Goal: Book appointment/travel/reservation

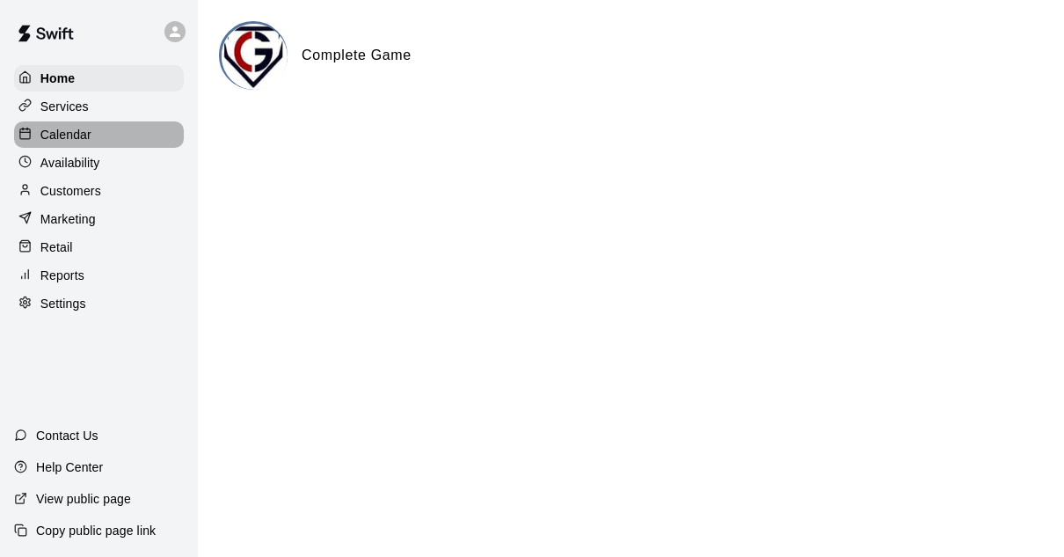
click at [84, 142] on p "Calendar" at bounding box center [65, 135] width 51 height 18
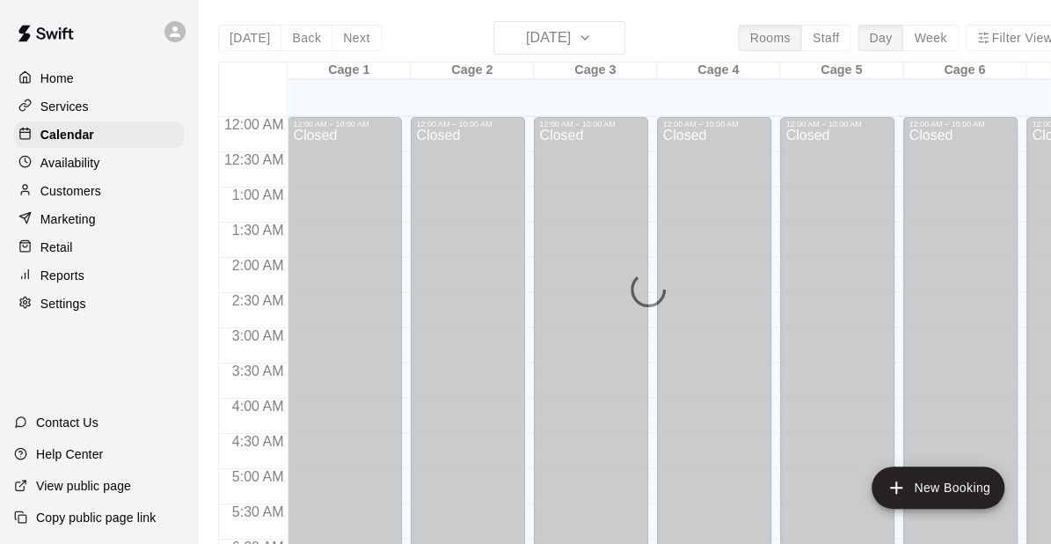
scroll to position [831, 0]
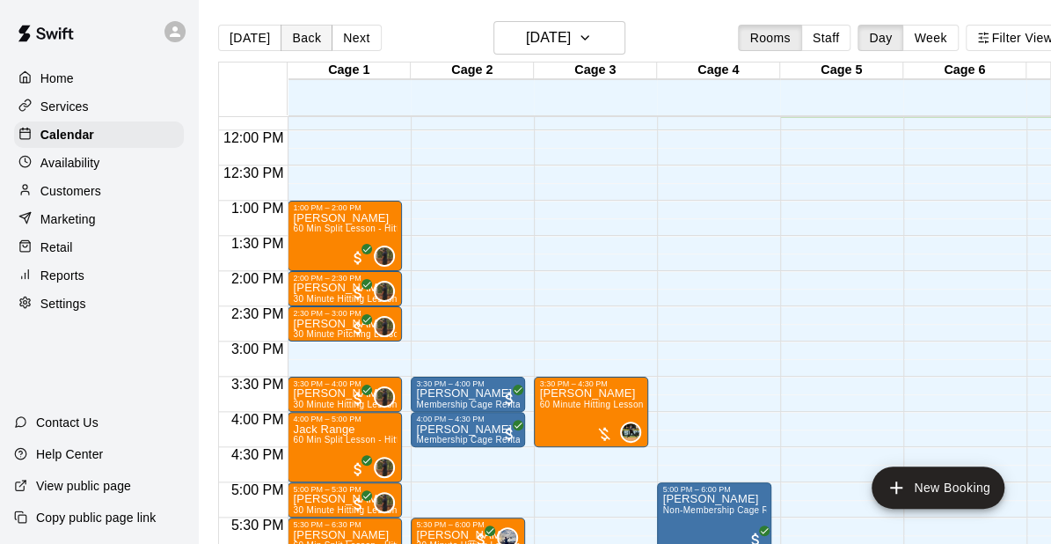
click at [303, 40] on button "Back" at bounding box center [307, 38] width 52 height 26
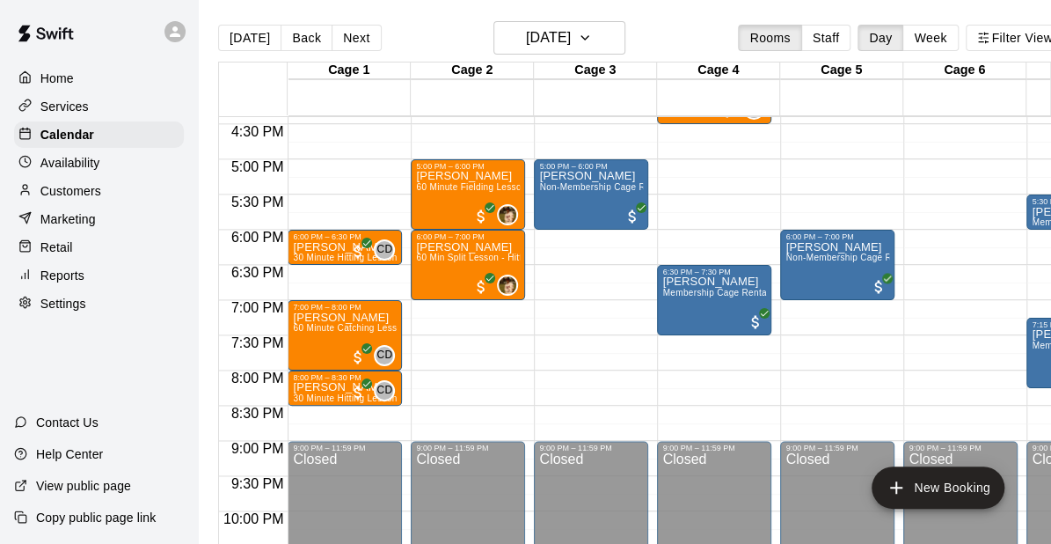
scroll to position [1150, 0]
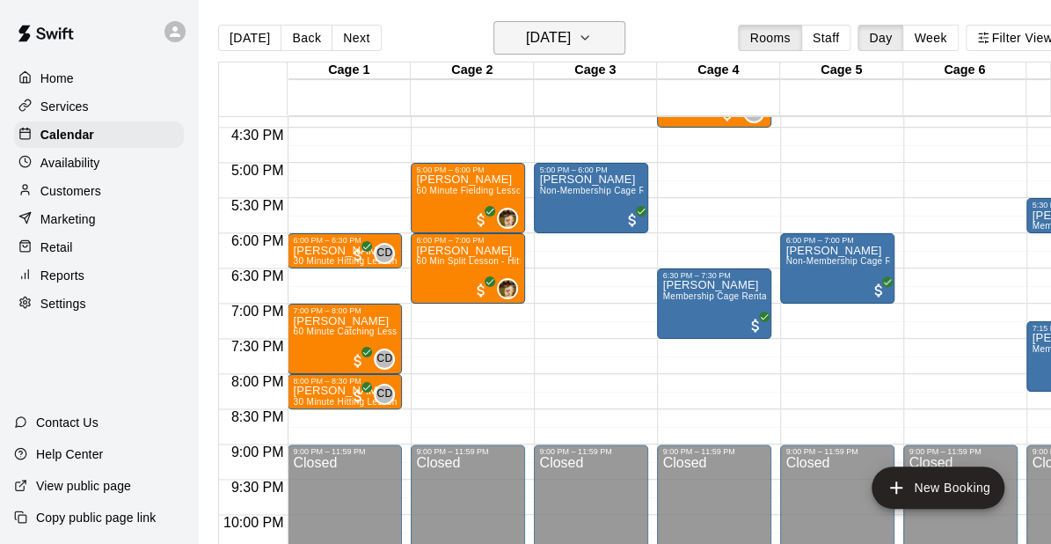
click at [592, 32] on icon "button" at bounding box center [585, 37] width 14 height 21
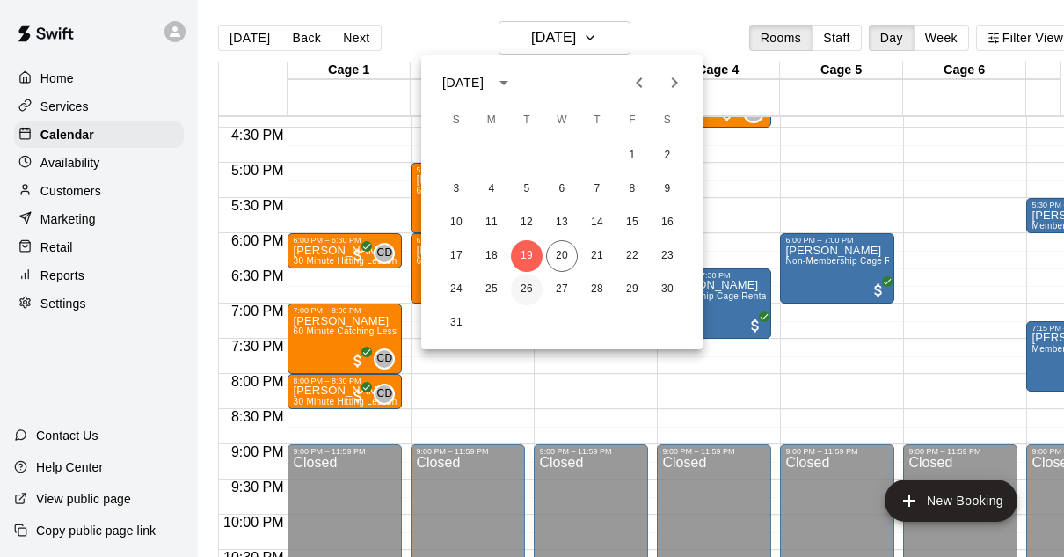
click at [531, 299] on button "26" at bounding box center [527, 290] width 32 height 32
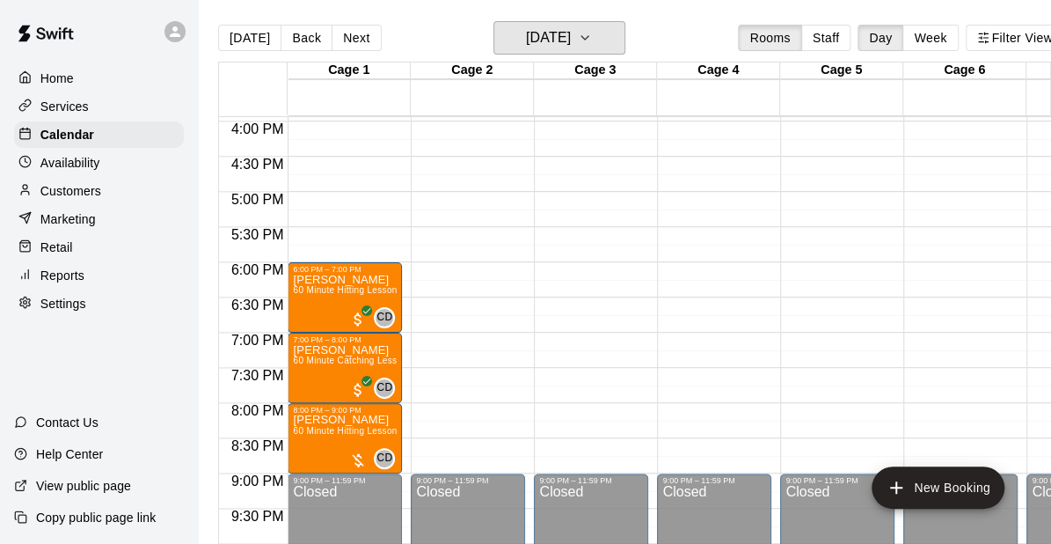
scroll to position [1117, 0]
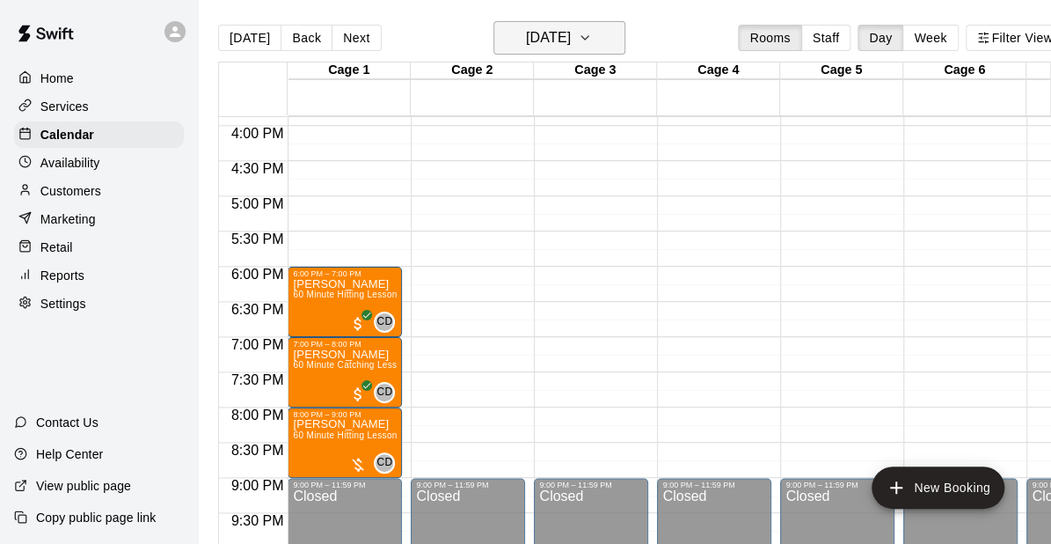
click at [592, 42] on icon "button" at bounding box center [585, 37] width 14 height 21
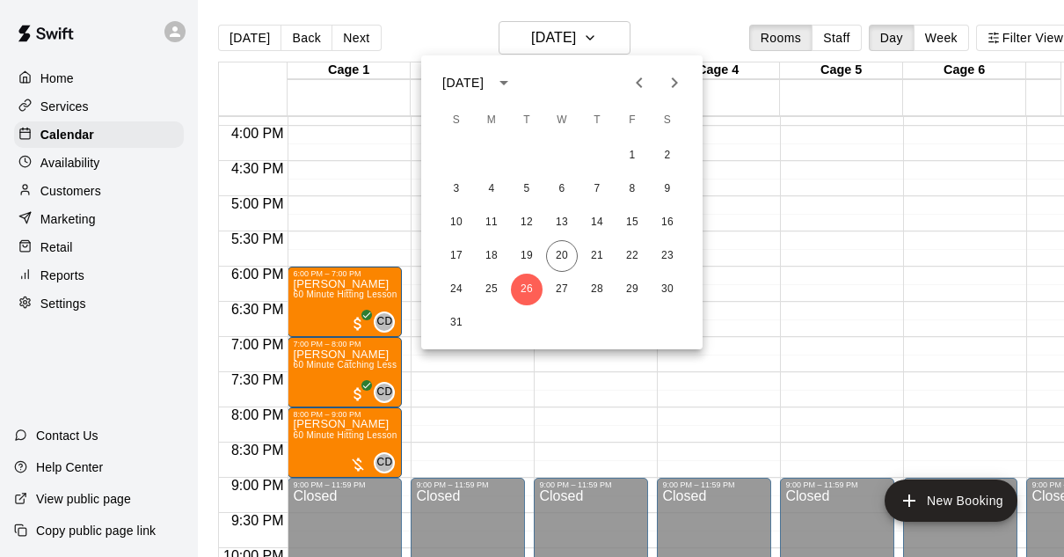
click at [683, 91] on icon "Next month" at bounding box center [674, 82] width 21 height 21
click at [522, 147] on button "2" at bounding box center [527, 156] width 32 height 32
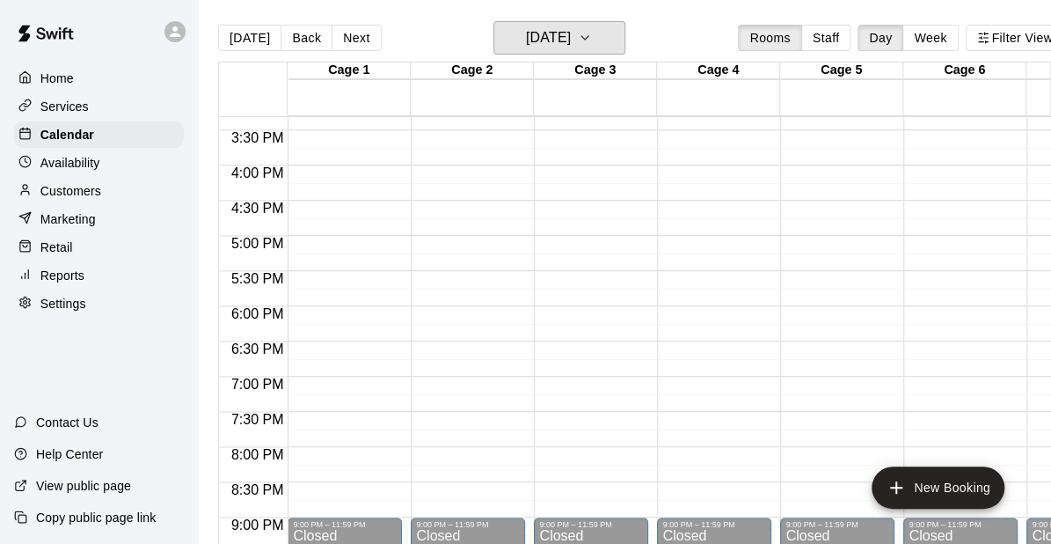
scroll to position [1075, 0]
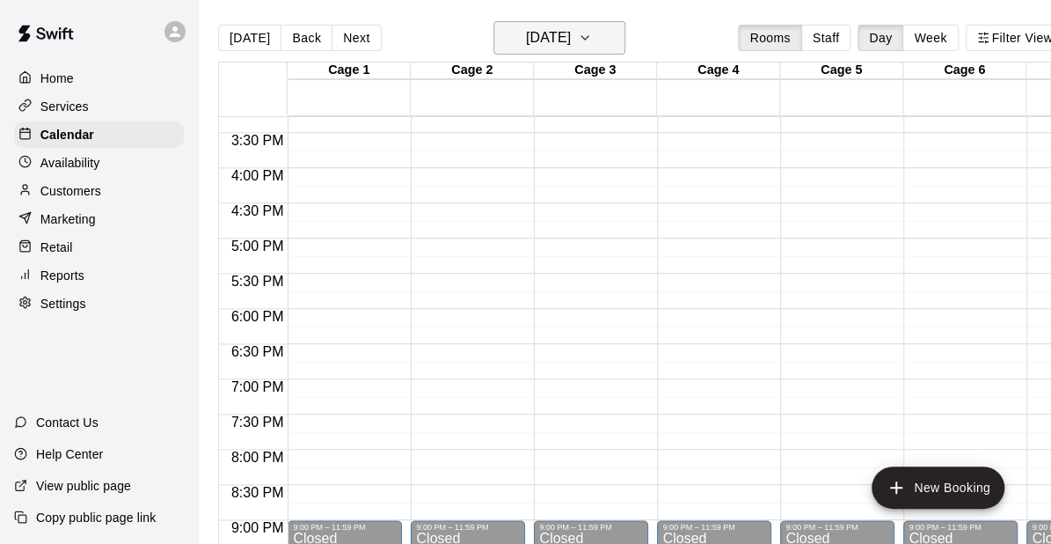
click at [571, 44] on h6 "Tuesday Sep 02" at bounding box center [548, 38] width 45 height 25
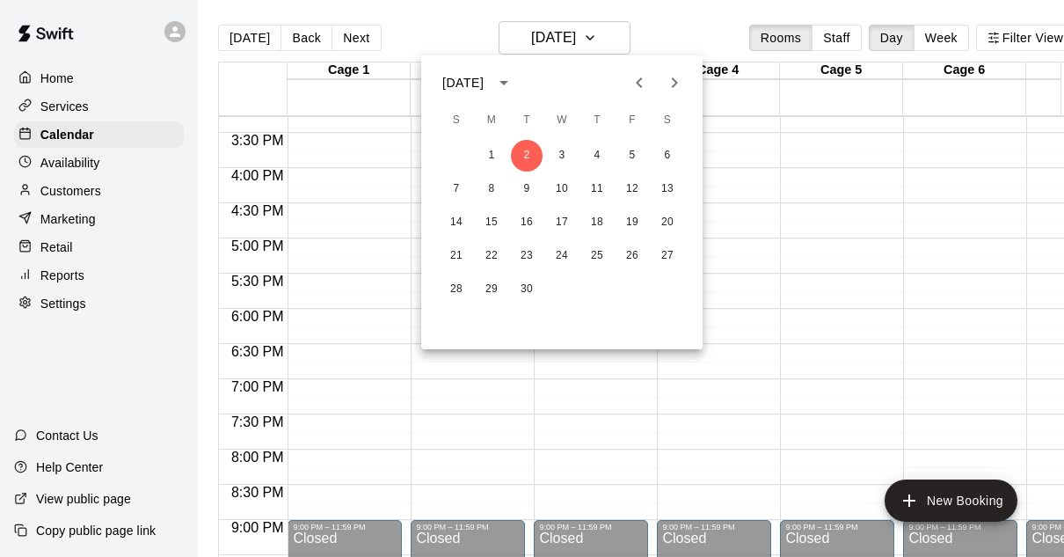
click at [642, 87] on icon "Previous month" at bounding box center [639, 82] width 21 height 21
click at [524, 287] on button "26" at bounding box center [527, 290] width 32 height 32
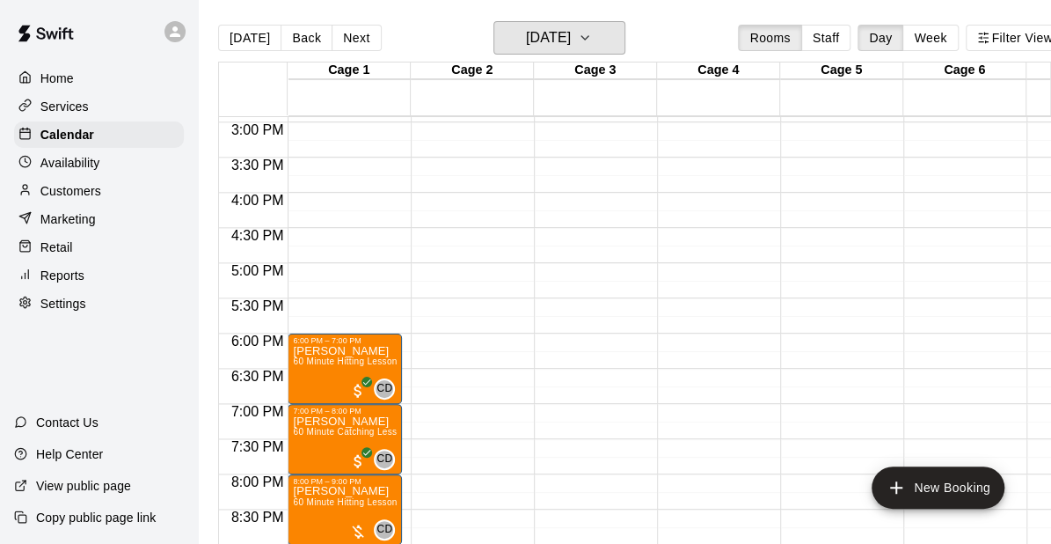
scroll to position [1068, 0]
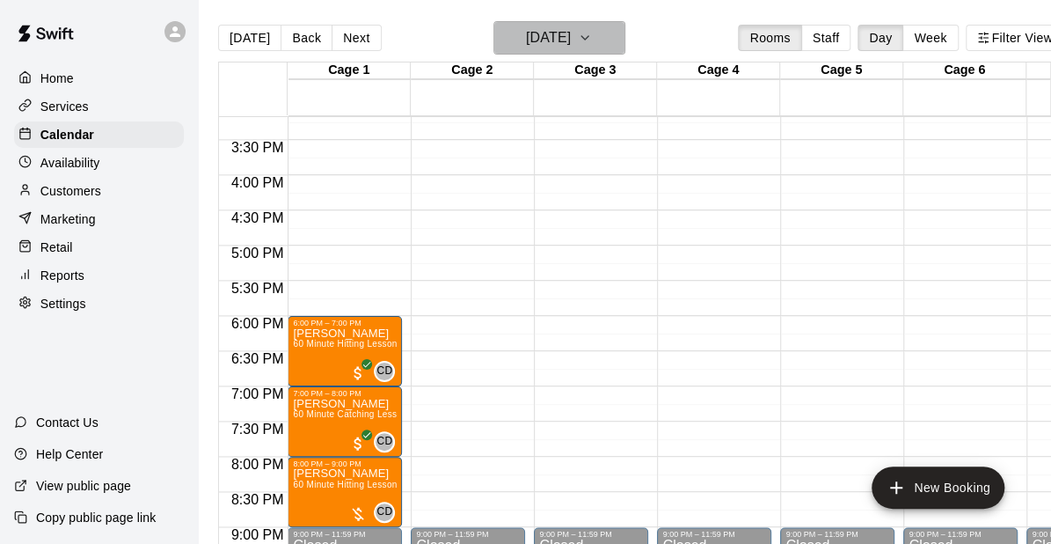
click at [531, 39] on h6 "Tuesday Aug 26" at bounding box center [548, 38] width 45 height 25
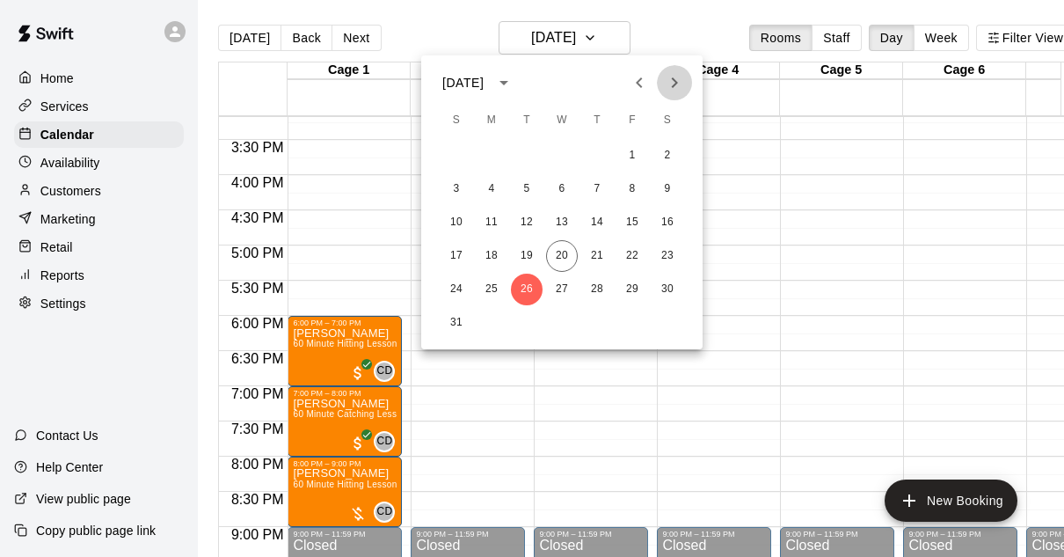
click at [668, 85] on icon "Next month" at bounding box center [674, 82] width 21 height 21
click at [528, 150] on button "2" at bounding box center [527, 156] width 32 height 32
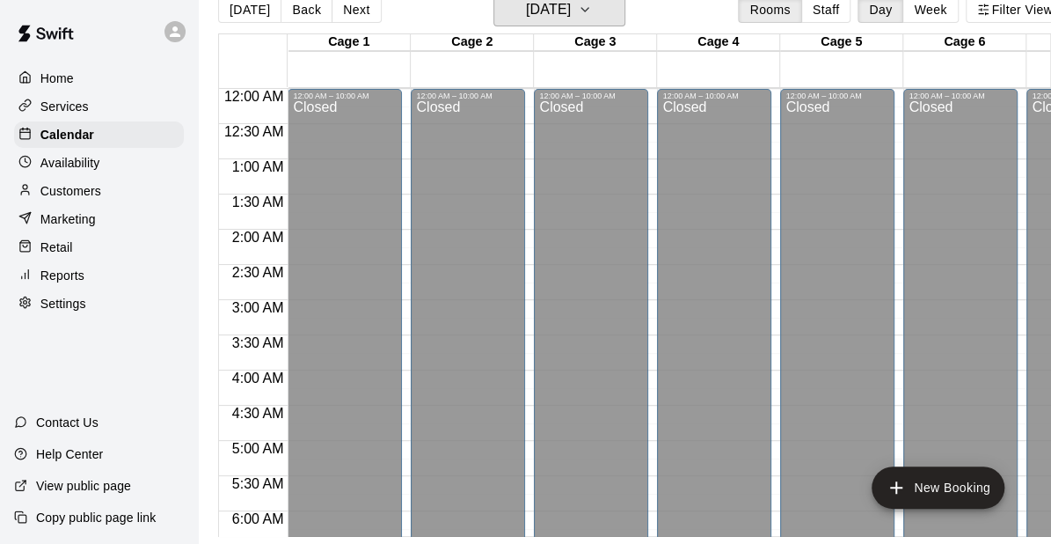
scroll to position [0, 0]
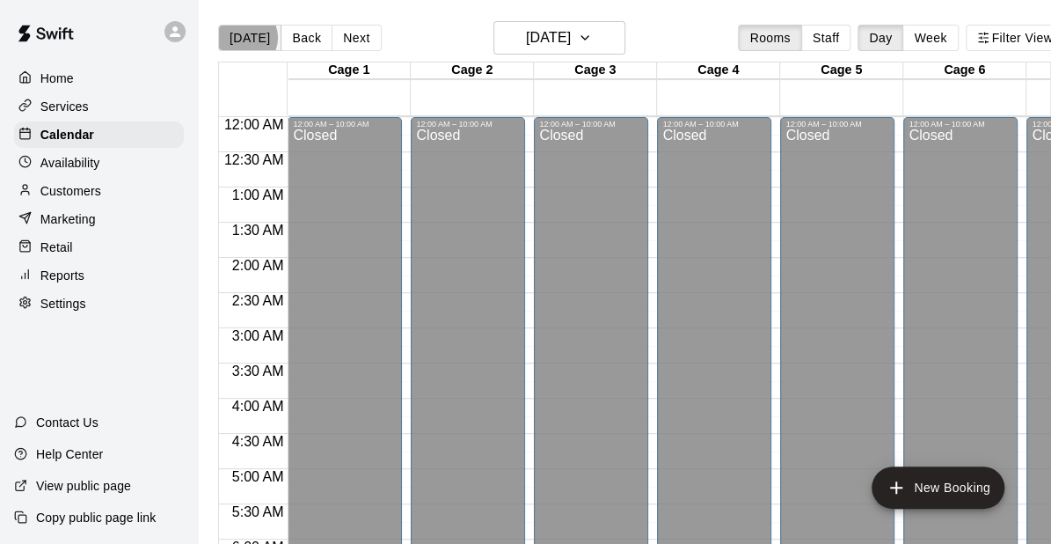
click at [243, 38] on button "[DATE]" at bounding box center [249, 38] width 63 height 26
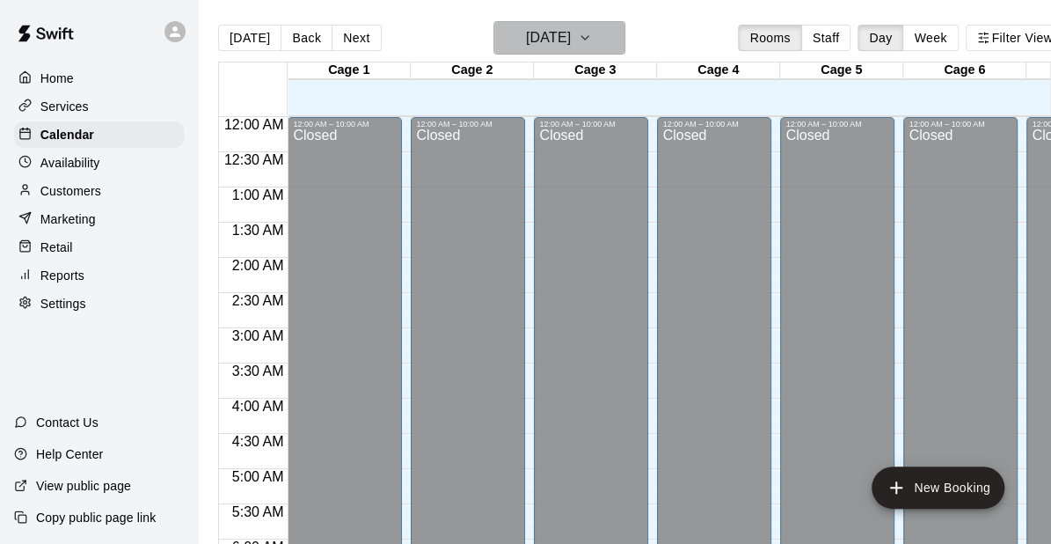
click at [581, 53] on button "[DATE]" at bounding box center [559, 37] width 132 height 33
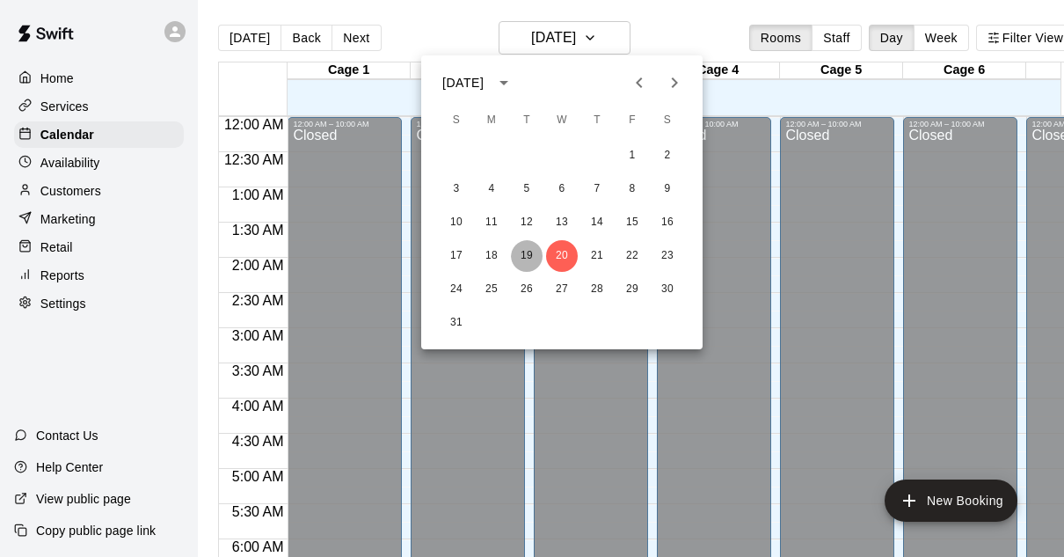
click at [525, 254] on button "19" at bounding box center [527, 256] width 32 height 32
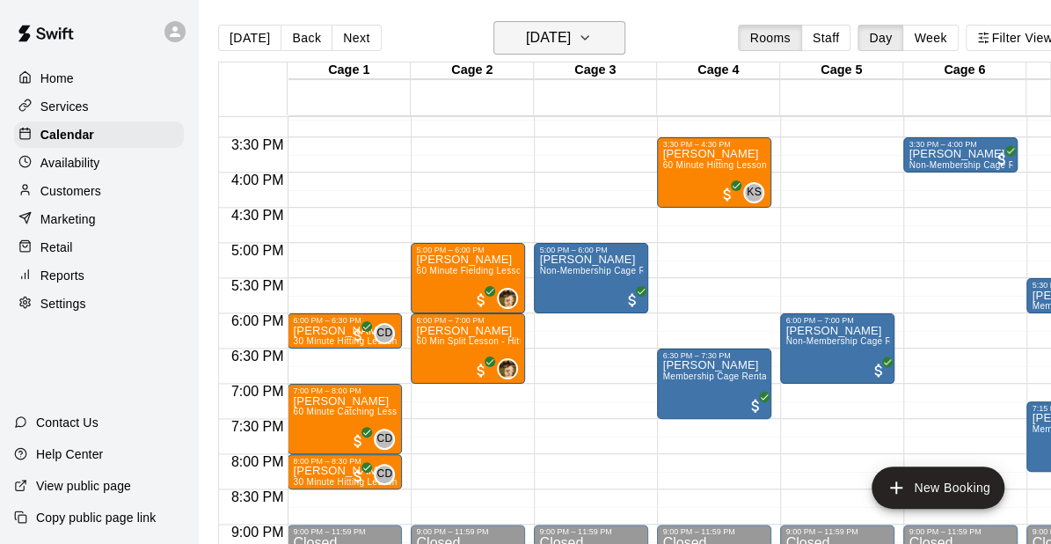
click at [569, 40] on h6 "Tuesday Aug 19" at bounding box center [548, 38] width 45 height 25
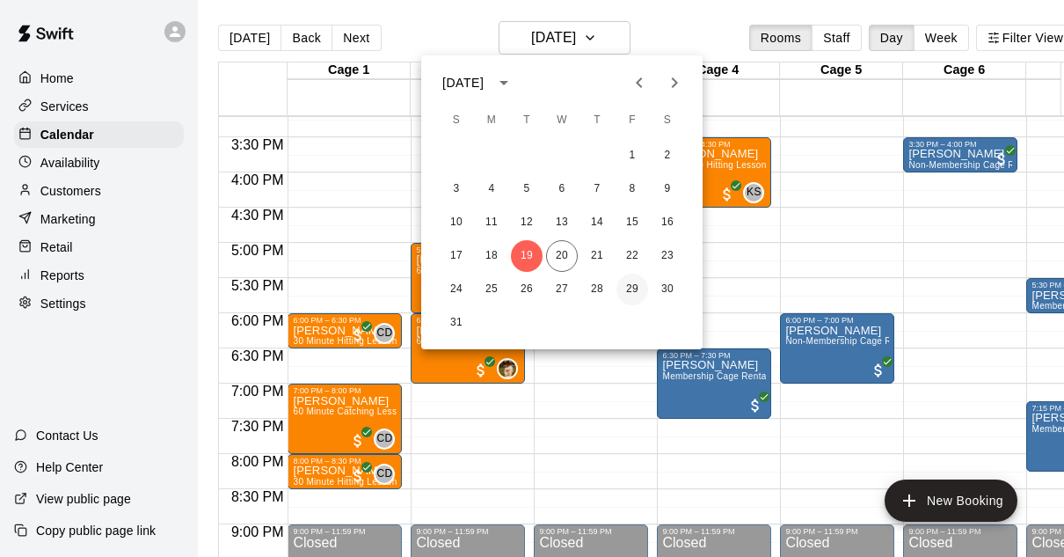
click at [629, 292] on button "29" at bounding box center [633, 290] width 32 height 32
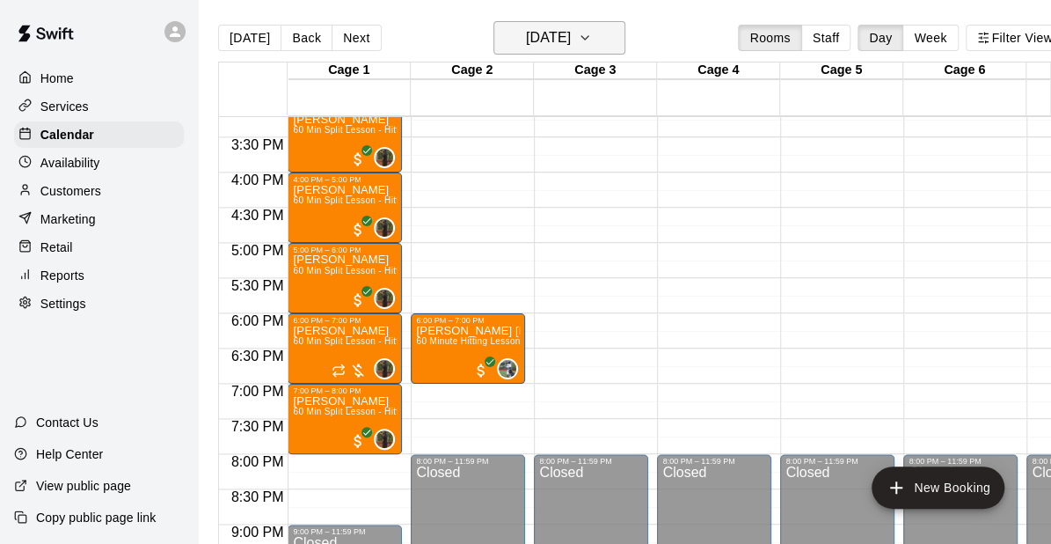
click at [569, 42] on h6 "Friday Aug 29" at bounding box center [548, 38] width 45 height 25
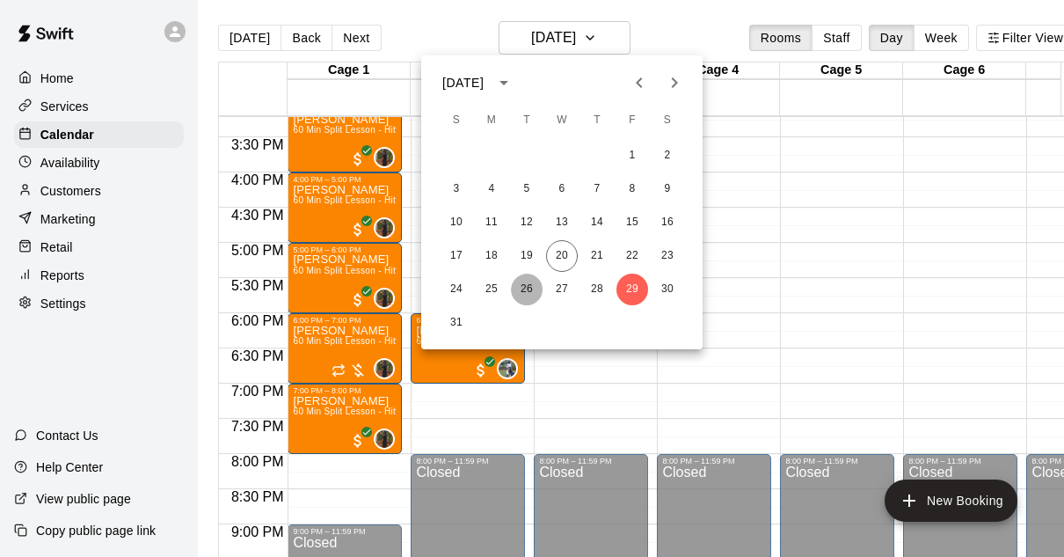
click at [529, 289] on button "26" at bounding box center [527, 290] width 32 height 32
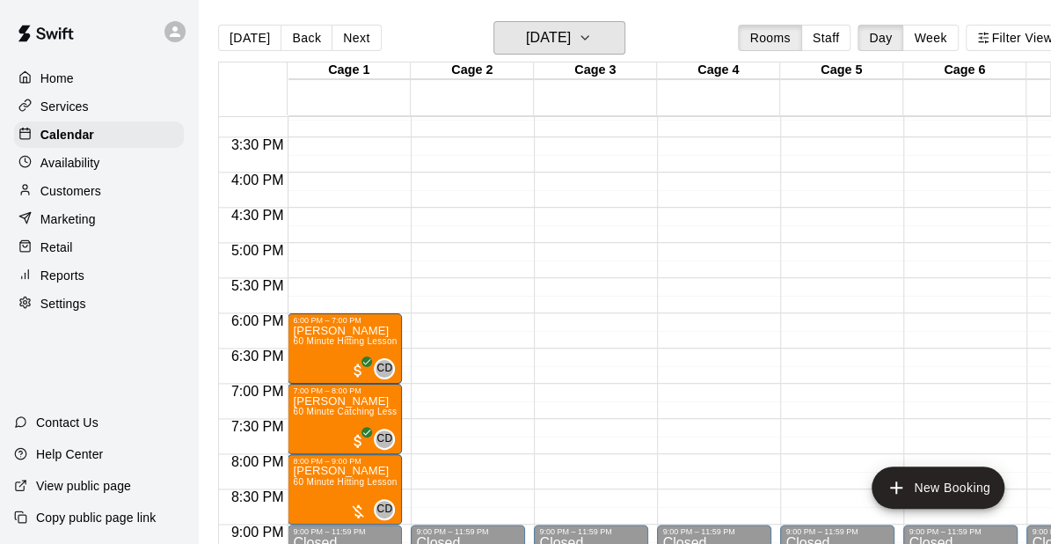
scroll to position [41, 0]
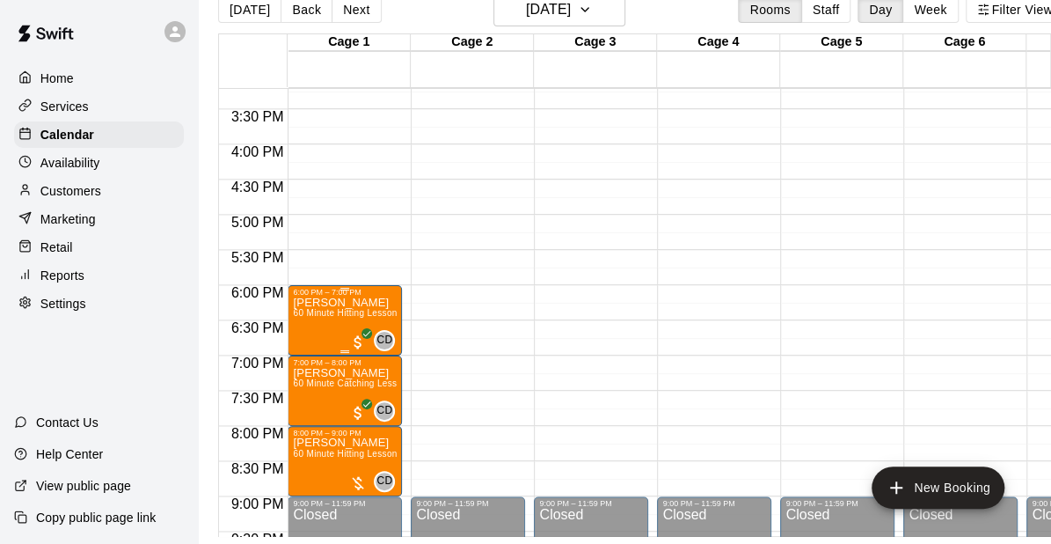
click at [340, 308] on span "60 Minute Hitting Lesson" at bounding box center [345, 313] width 104 height 10
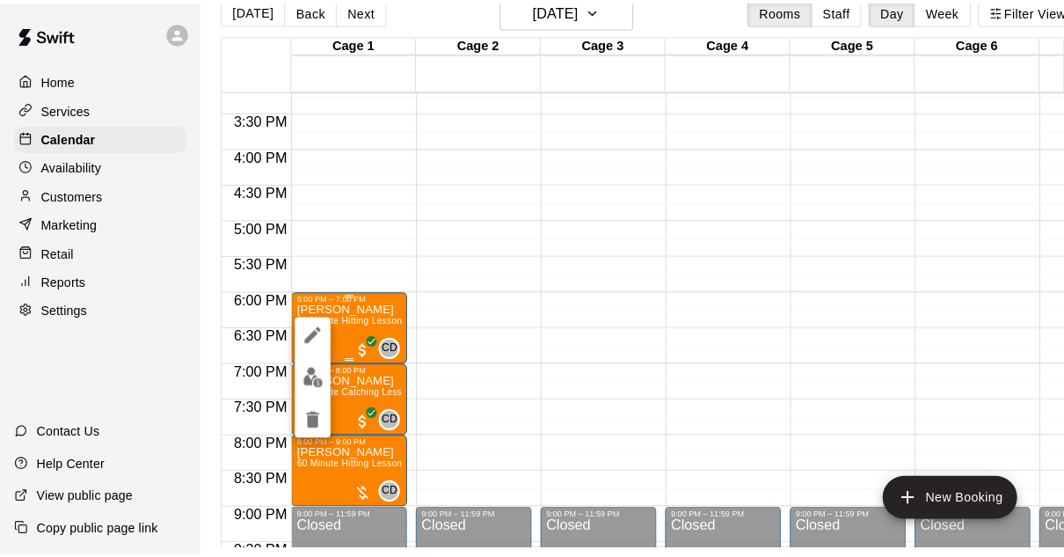
scroll to position [28, 0]
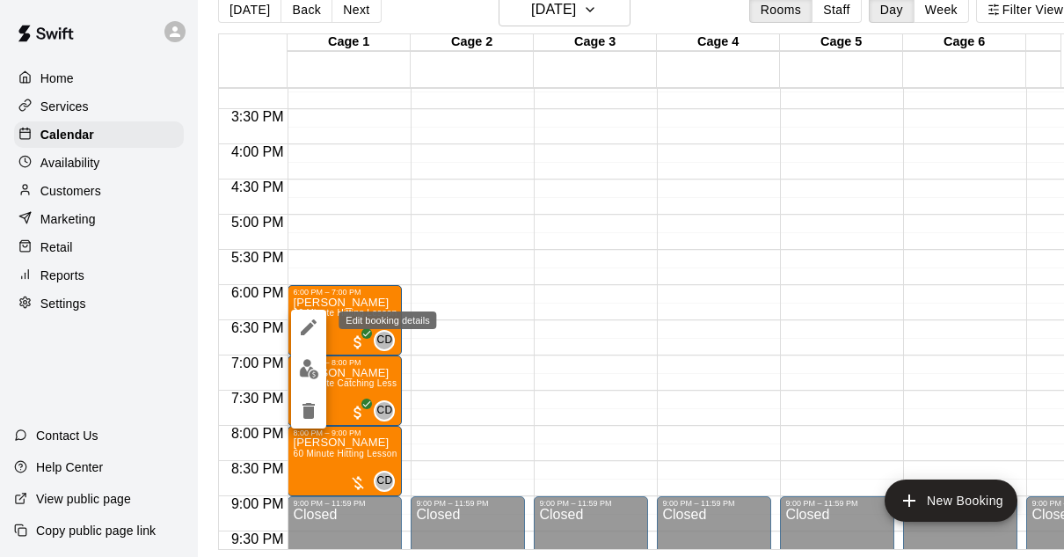
click at [310, 323] on icon "edit" at bounding box center [309, 327] width 16 height 16
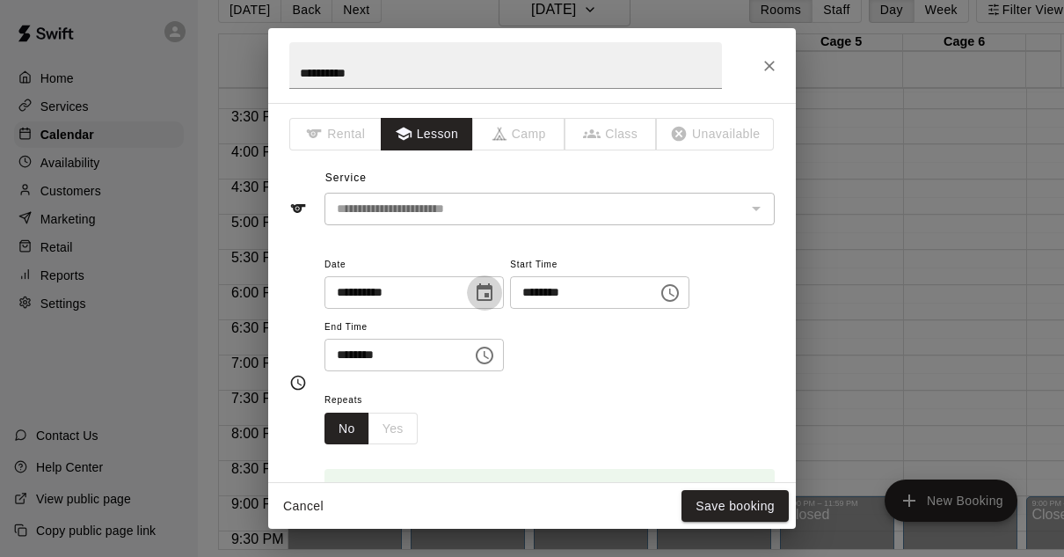
click at [495, 296] on icon "Choose date, selected date is Aug 26, 2025" at bounding box center [484, 292] width 21 height 21
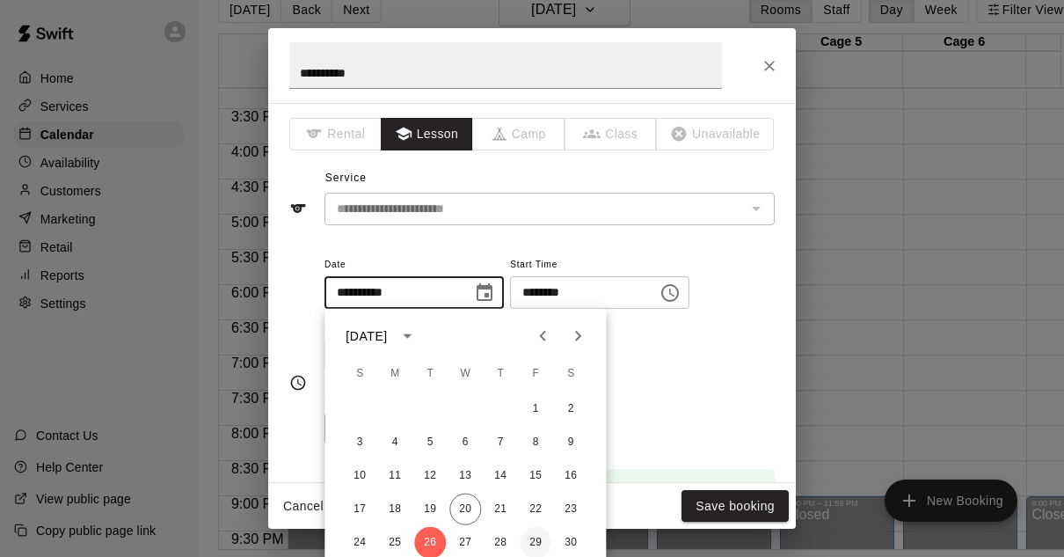
click at [537, 544] on button "29" at bounding box center [536, 543] width 32 height 32
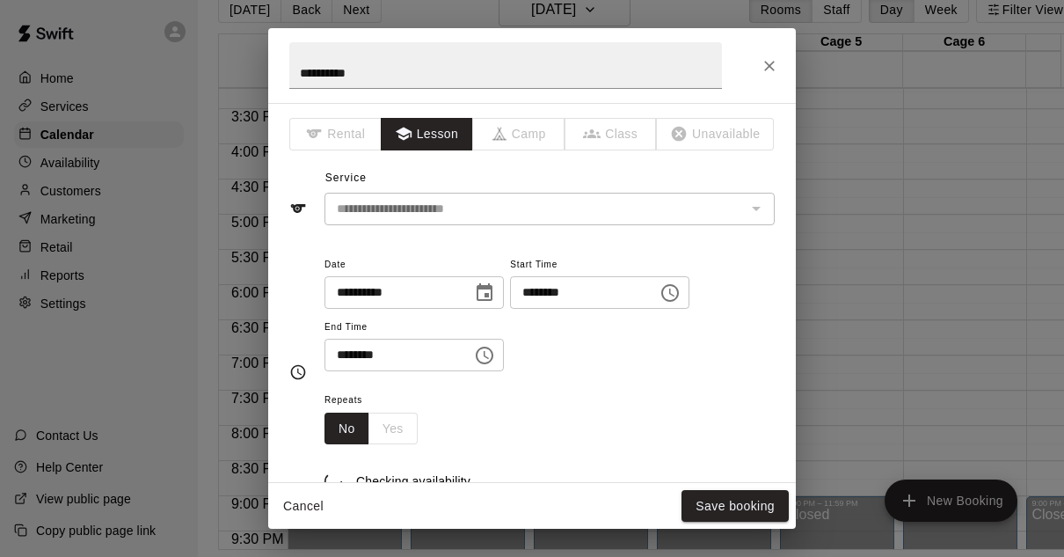
type input "**********"
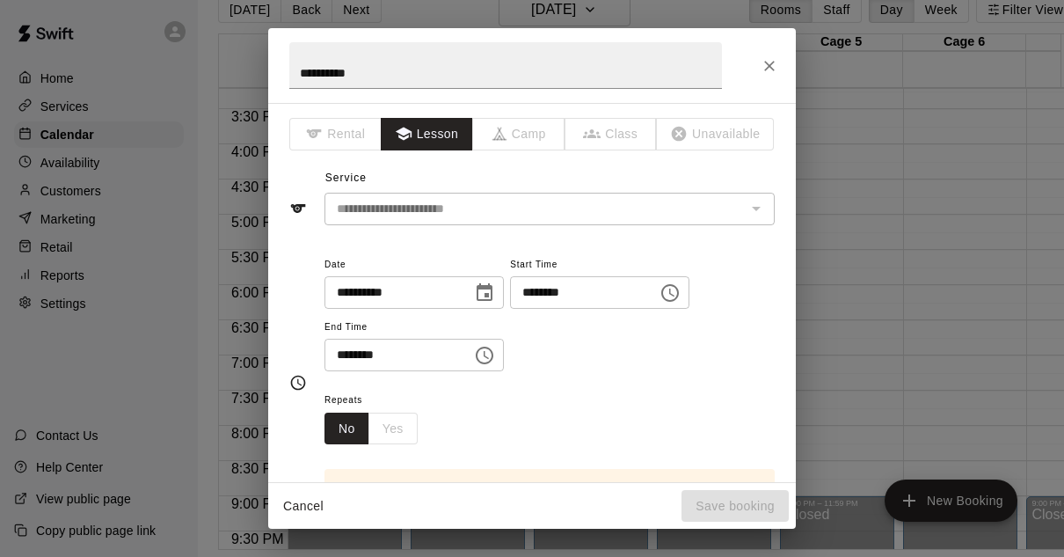
click at [681, 292] on icon "Choose time, selected time is 6:00 PM" at bounding box center [670, 292] width 21 height 21
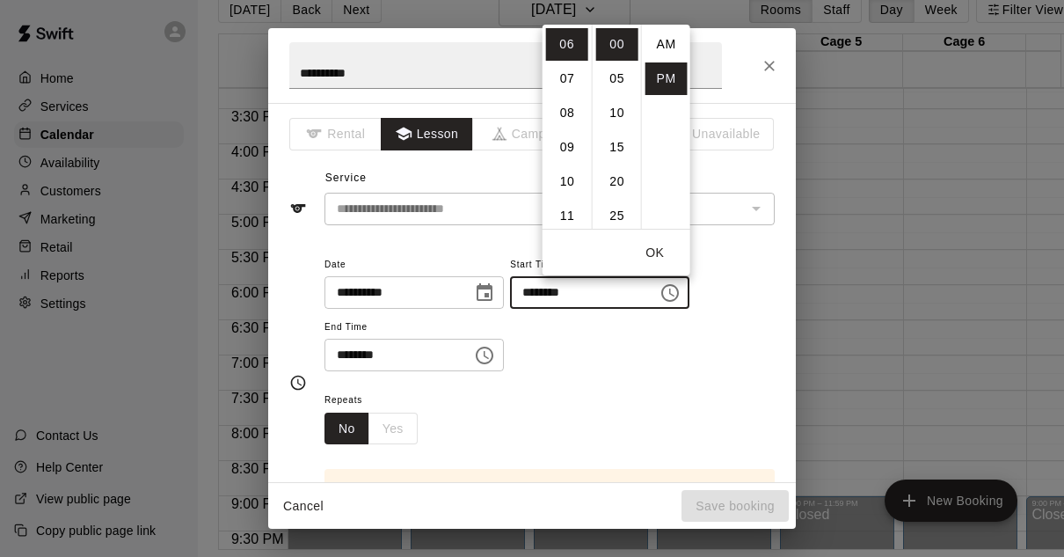
scroll to position [32, 0]
click at [569, 82] on li "07" at bounding box center [567, 78] width 42 height 33
type input "********"
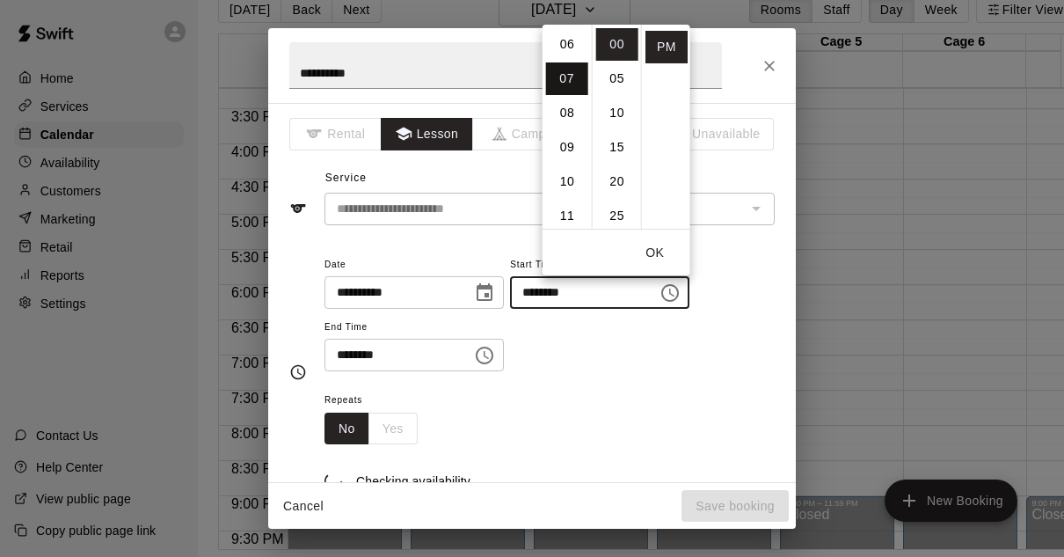
scroll to position [240, 0]
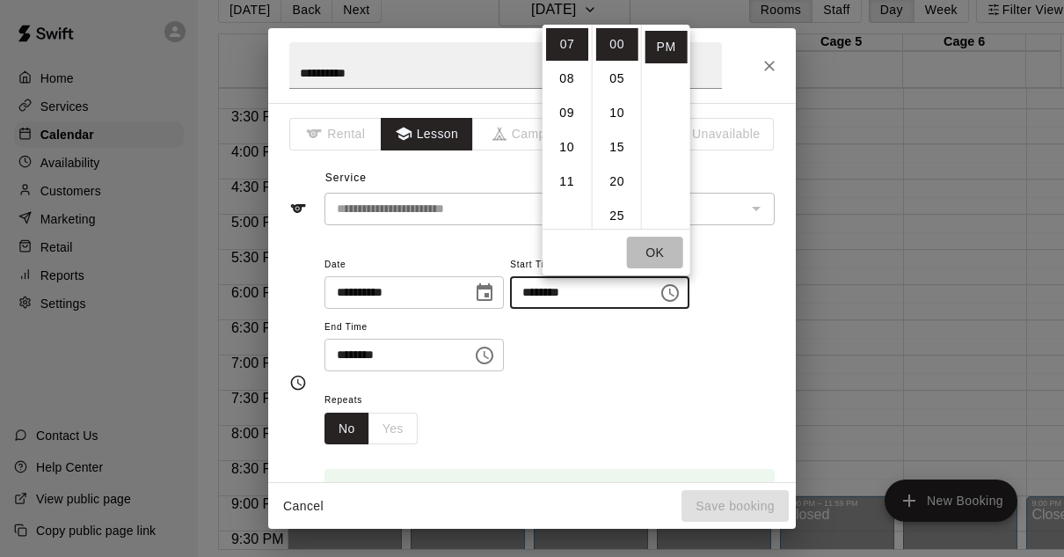
click at [652, 251] on button "OK" at bounding box center [655, 253] width 56 height 33
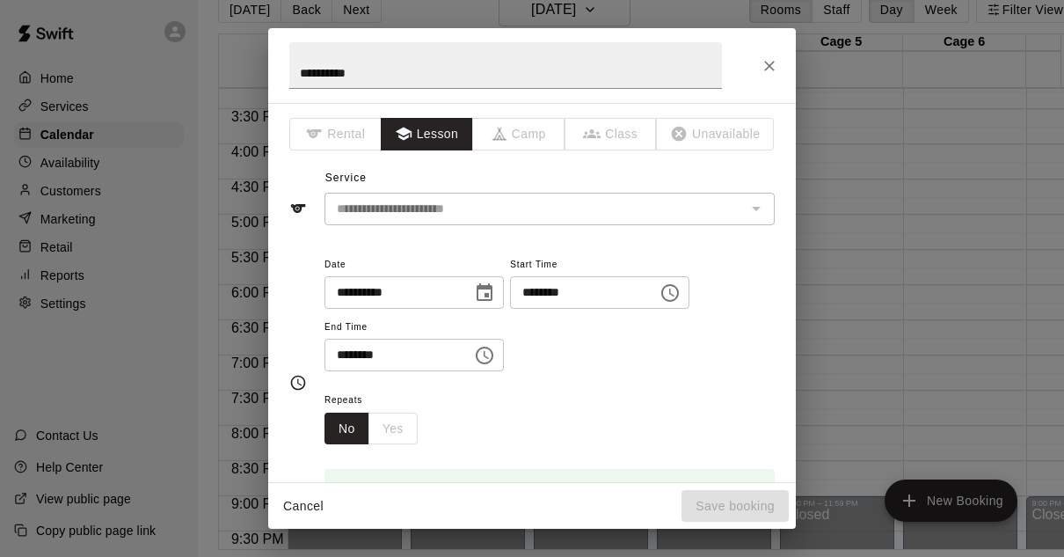
click at [493, 349] on icon "Choose time, selected time is 7:00 PM" at bounding box center [485, 356] width 18 height 18
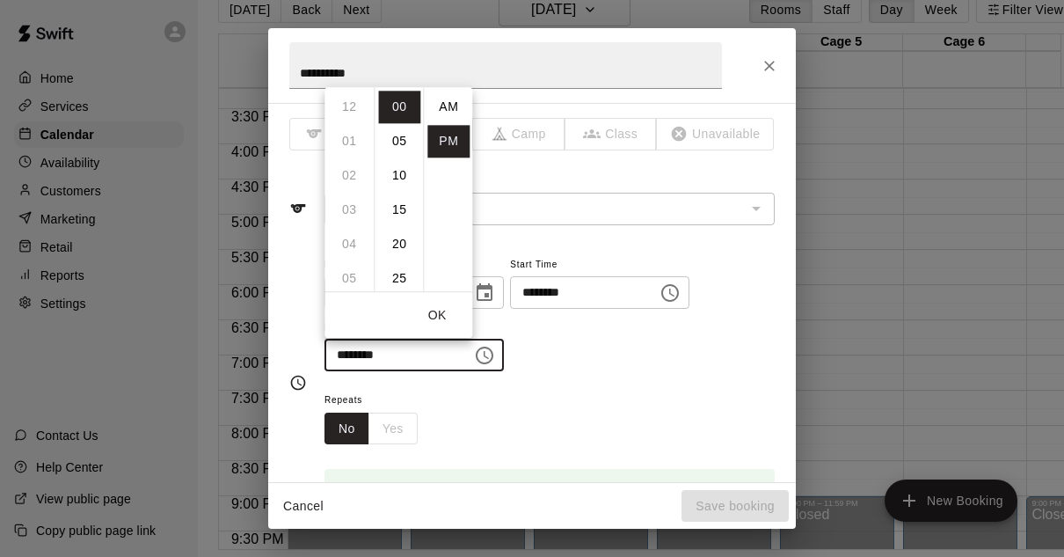
scroll to position [32, 0]
click at [348, 139] on li "08" at bounding box center [349, 141] width 42 height 33
type input "********"
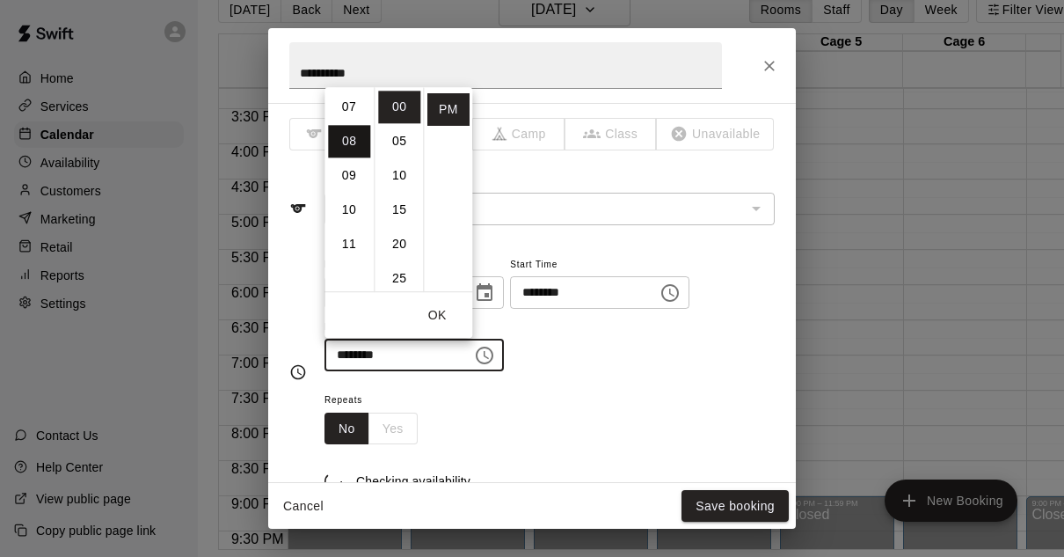
scroll to position [274, 0]
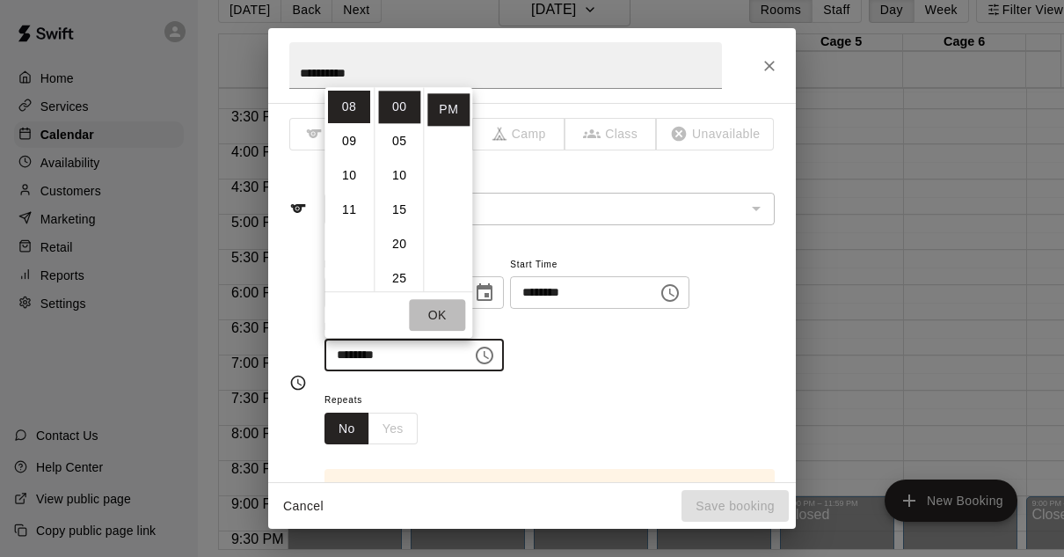
click at [439, 305] on button "OK" at bounding box center [437, 315] width 56 height 33
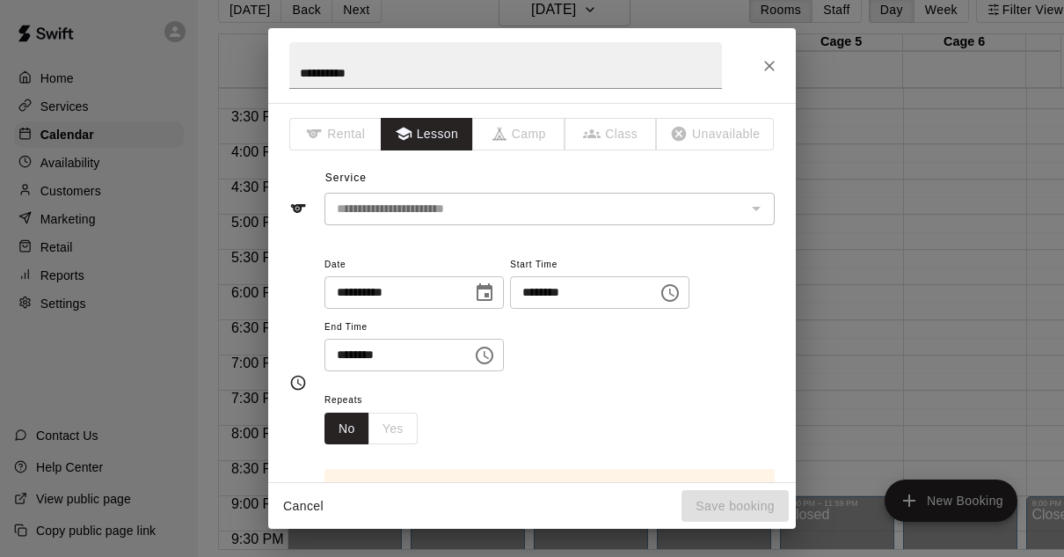
scroll to position [162, 0]
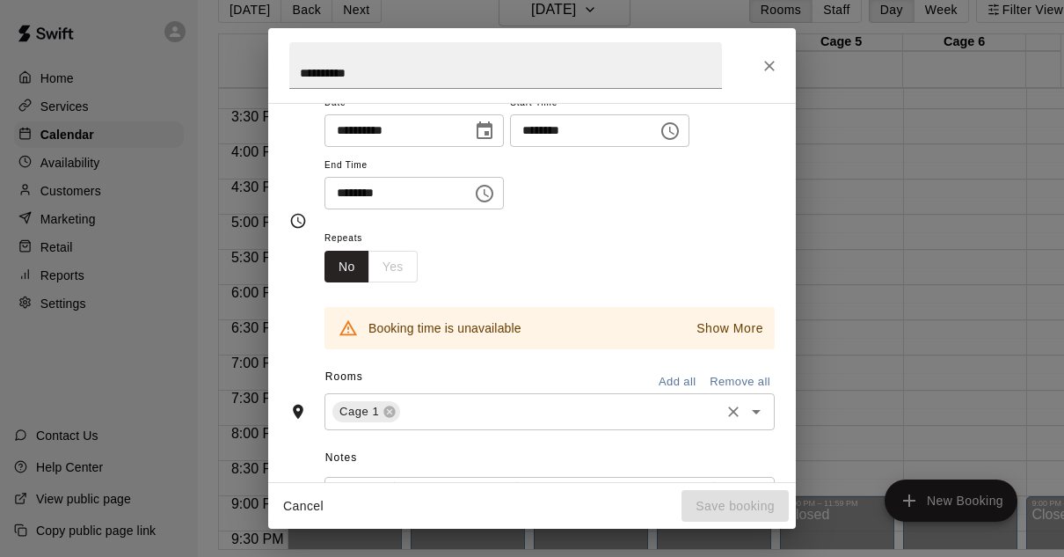
click at [521, 421] on div "Cage 1 ​" at bounding box center [550, 411] width 450 height 37
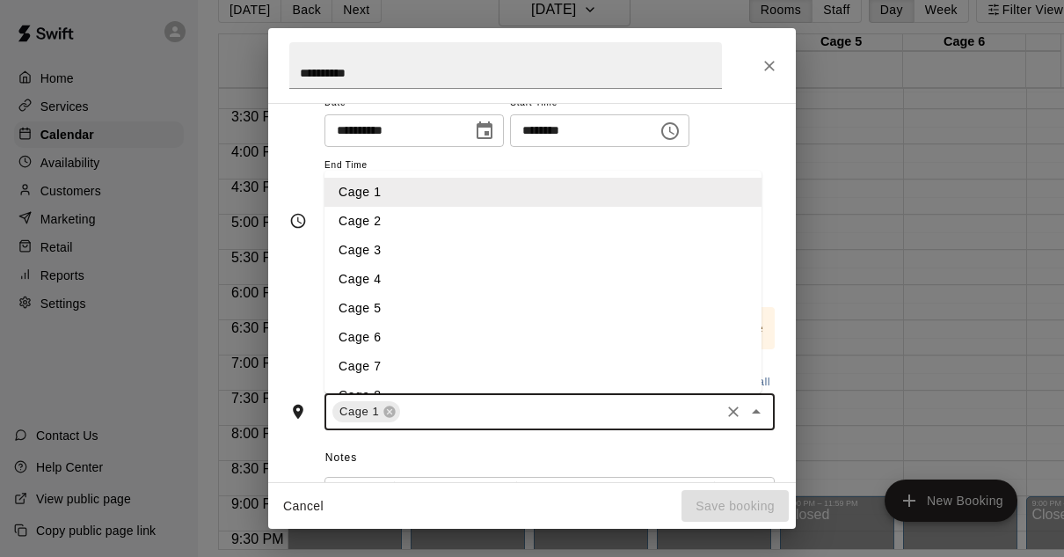
click at [344, 218] on li "Cage 2" at bounding box center [543, 221] width 437 height 29
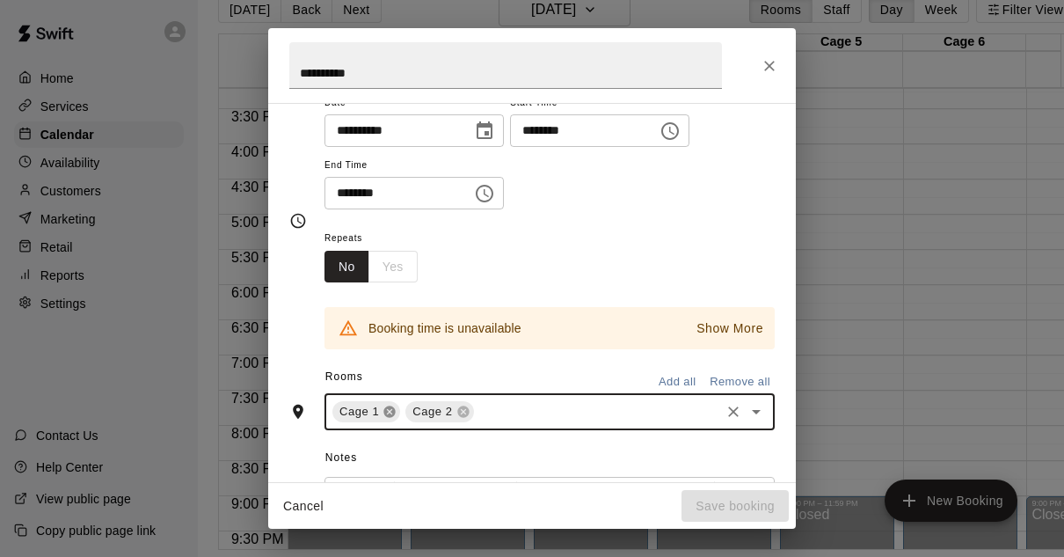
click at [389, 413] on icon at bounding box center [389, 411] width 11 height 11
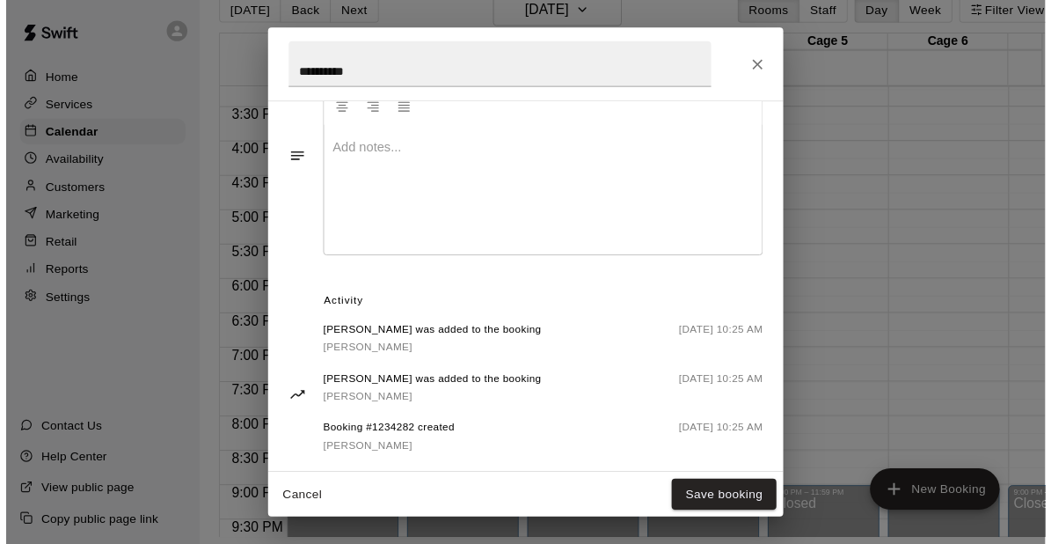
scroll to position [612, 0]
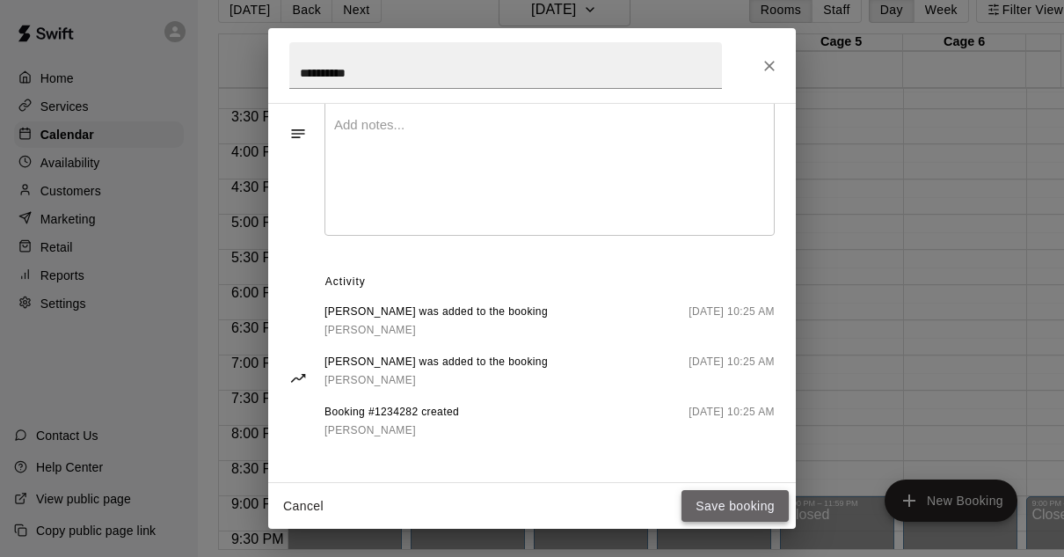
click at [737, 504] on button "Save booking" at bounding box center [735, 506] width 107 height 33
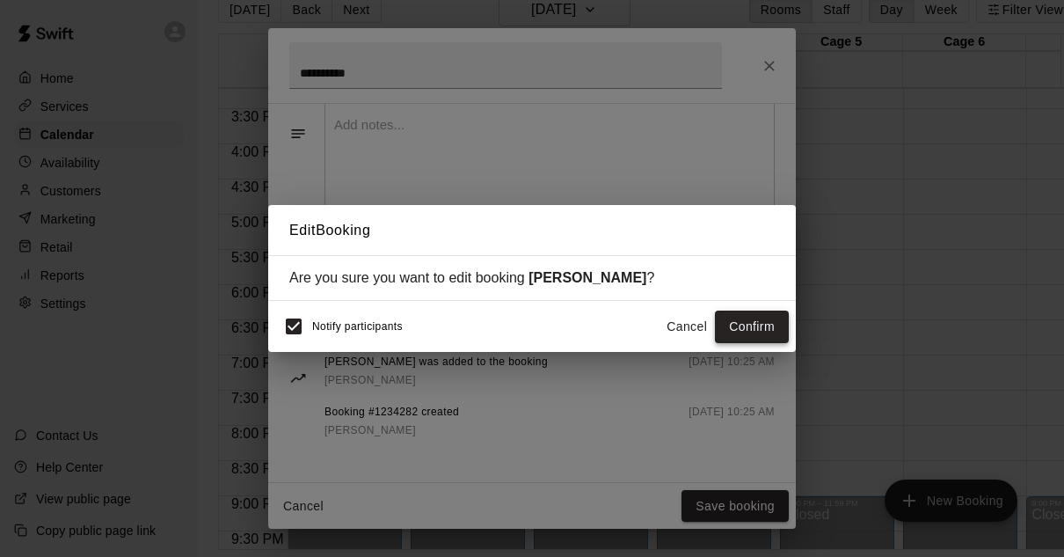
click at [749, 325] on button "Confirm" at bounding box center [752, 326] width 74 height 33
